Goal: Find contact information: Find contact information

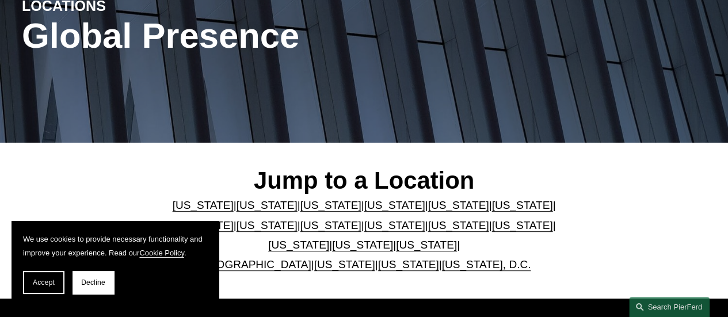
scroll to position [288, 0]
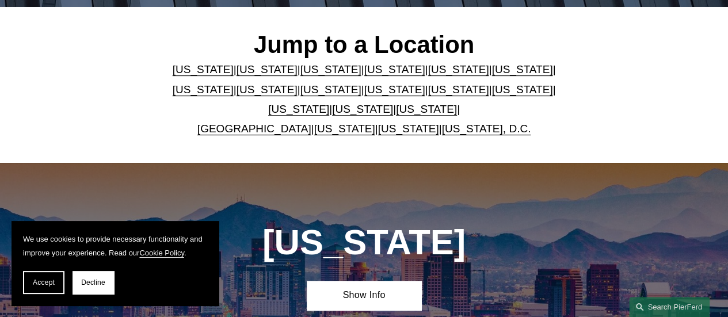
click at [432, 71] on link "[US_STATE]" at bounding box center [458, 69] width 61 height 12
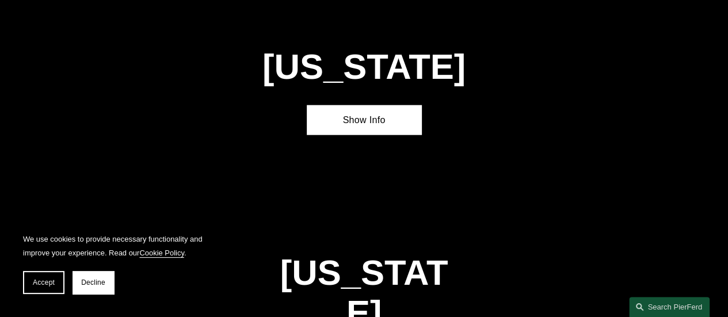
scroll to position [1288, 0]
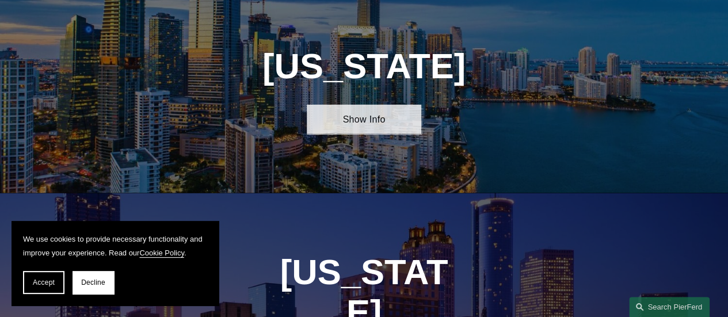
click at [387, 126] on link "Show Info" at bounding box center [364, 119] width 114 height 29
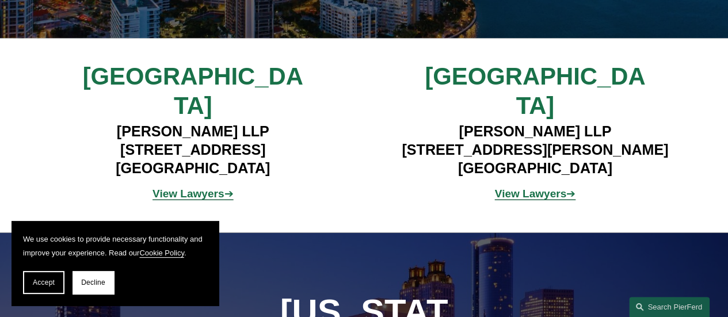
scroll to position [1461, 0]
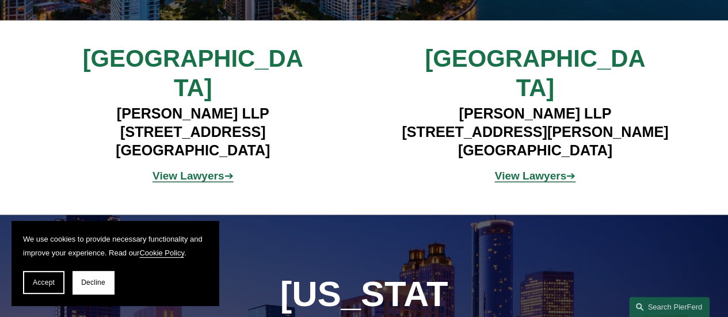
click at [197, 170] on strong "View Lawyers" at bounding box center [188, 176] width 71 height 12
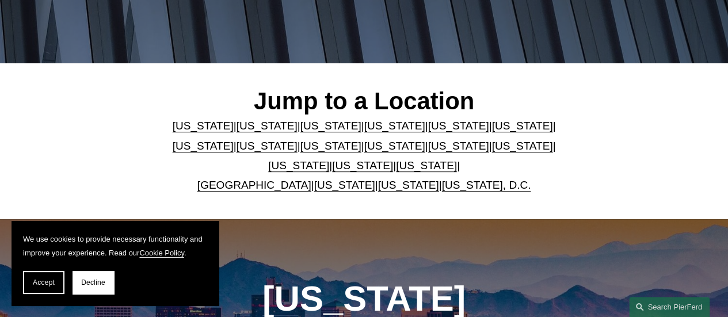
scroll to position [288, 0]
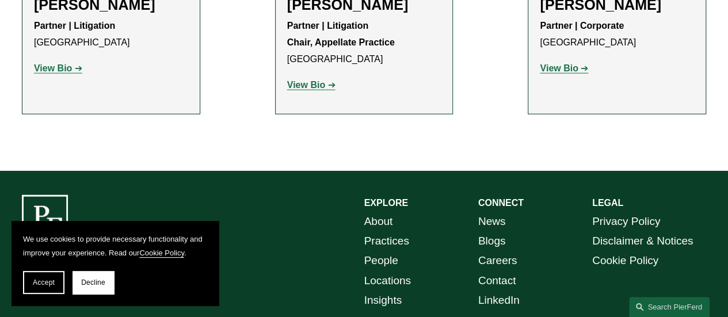
scroll to position [1390, 0]
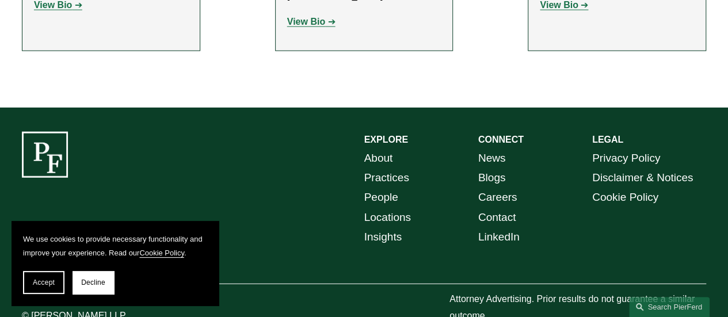
click at [512, 208] on link "Contact" at bounding box center [497, 218] width 38 height 20
